Goal: Find specific page/section

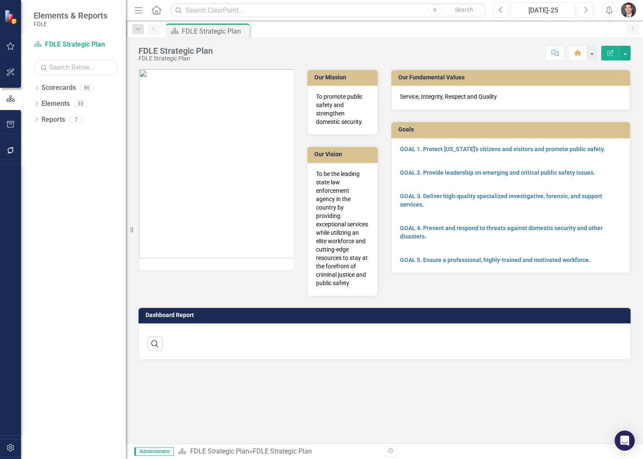
click at [75, 67] on input "text" at bounding box center [76, 67] width 84 height 15
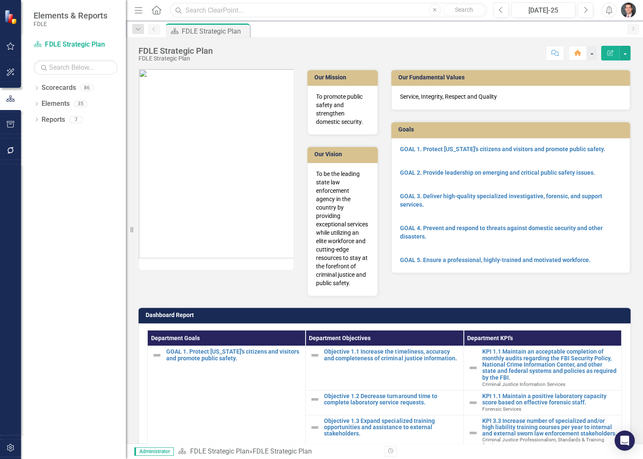
click at [209, 9] on input "text" at bounding box center [328, 10] width 317 height 15
type input "341"
click at [34, 86] on icon "Dropdown" at bounding box center [37, 88] width 6 height 5
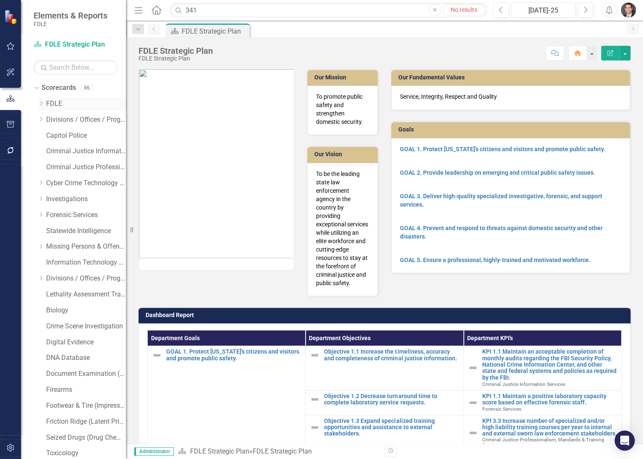
click at [38, 102] on icon "Dropdown" at bounding box center [41, 103] width 6 height 5
click at [47, 181] on icon "Dropdown" at bounding box center [49, 182] width 6 height 5
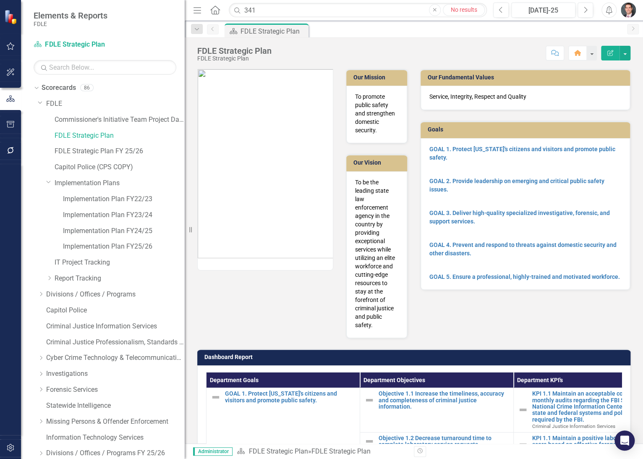
drag, startPoint x: 128, startPoint y: 227, endPoint x: 185, endPoint y: 221, distance: 57.4
click at [185, 221] on div "Resize" at bounding box center [188, 229] width 7 height 459
click at [109, 228] on link "Implementation Plan FY24/25" at bounding box center [124, 231] width 122 height 10
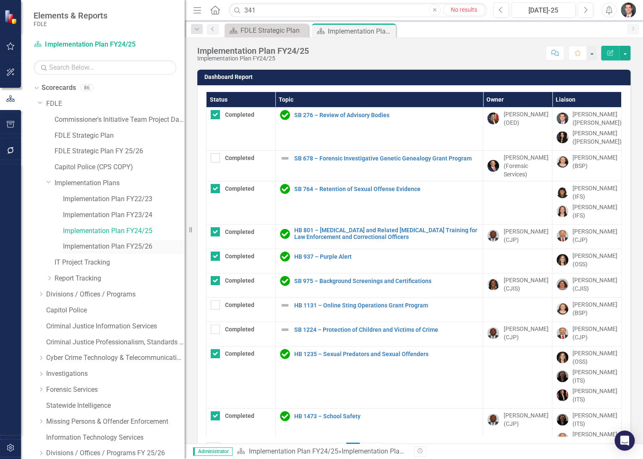
click at [145, 244] on link "Implementation Plan FY25/26" at bounding box center [124, 247] width 122 height 10
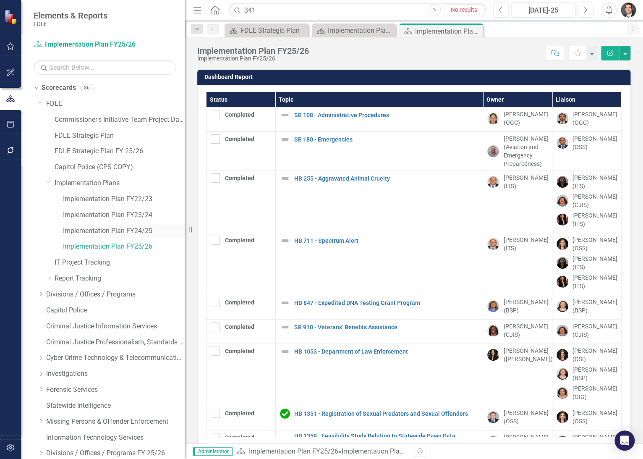
click at [123, 230] on link "Implementation Plan FY24/25" at bounding box center [124, 231] width 122 height 10
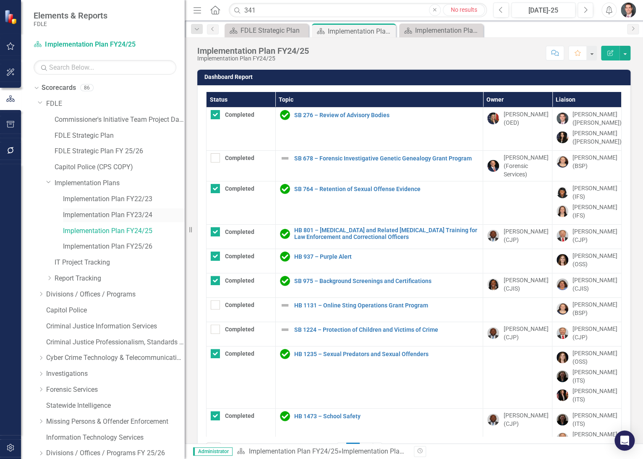
click at [126, 211] on link "Implementation Plan FY23/24" at bounding box center [124, 215] width 122 height 10
